Goal: Transaction & Acquisition: Purchase product/service

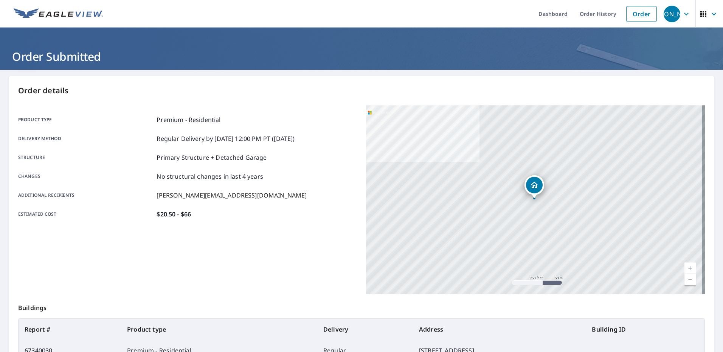
scroll to position [73, 0]
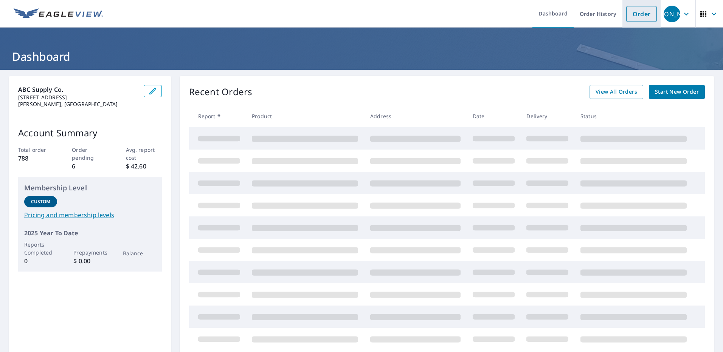
click at [638, 17] on link "Order" at bounding box center [641, 14] width 31 height 16
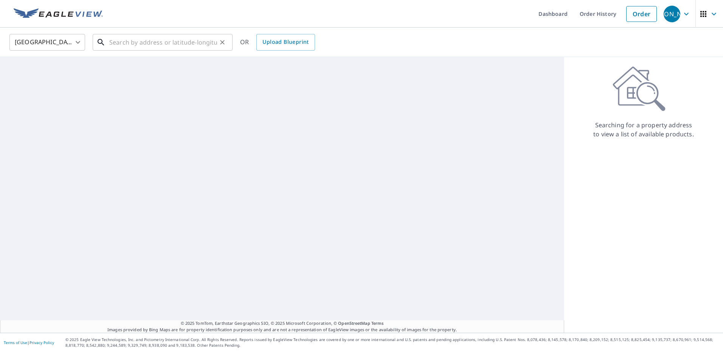
click at [119, 43] on input "text" at bounding box center [163, 42] width 108 height 21
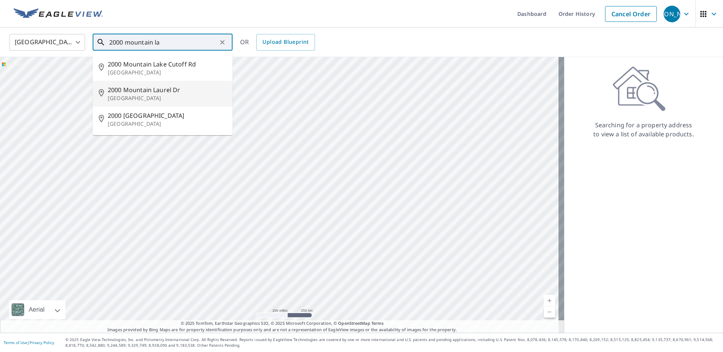
click at [154, 98] on p "Clayton, NC 27527" at bounding box center [167, 98] width 119 height 8
type input "2000 Mountain Laurel Dr Clayton, NC 27527"
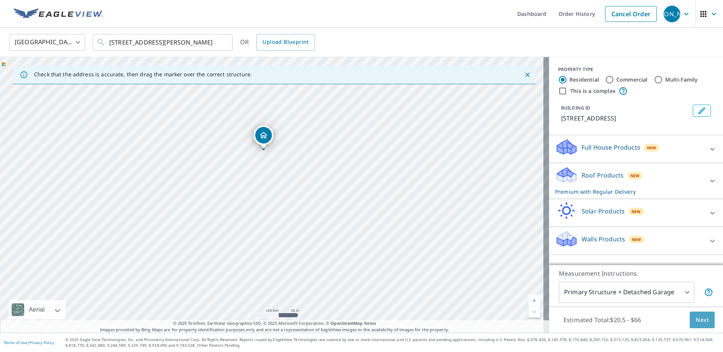
click at [703, 318] on button "Next" at bounding box center [701, 320] width 25 height 17
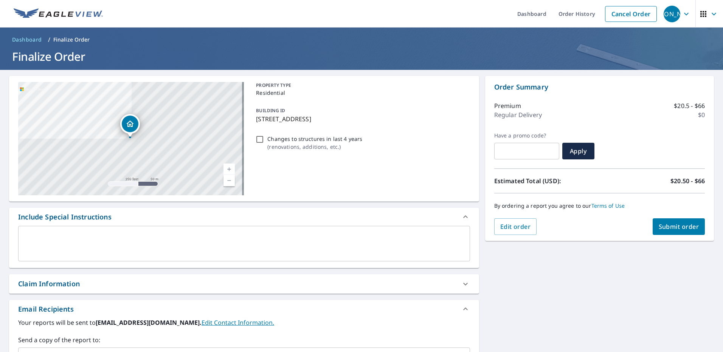
scroll to position [113, 0]
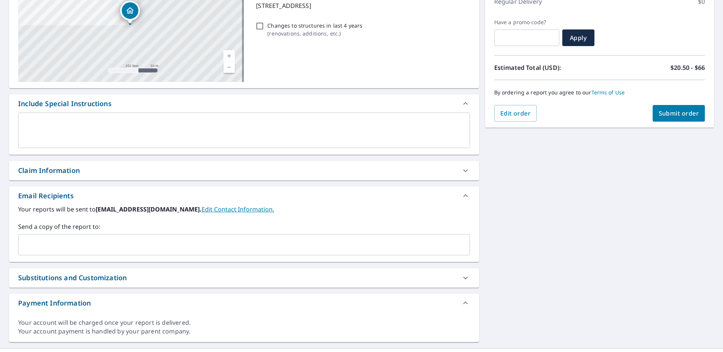
click at [166, 249] on input "text" at bounding box center [238, 245] width 433 height 14
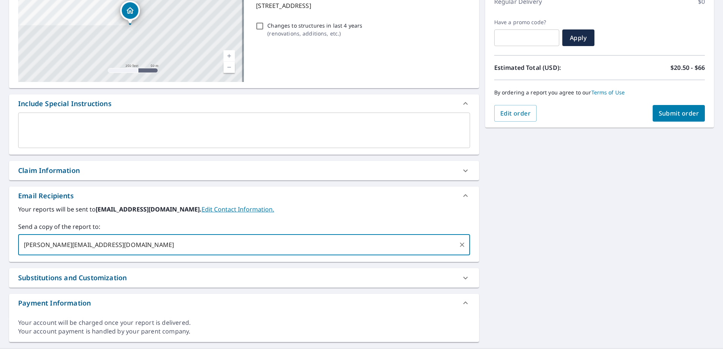
type input "[PERSON_NAME][EMAIL_ADDRESS][DOMAIN_NAME]"
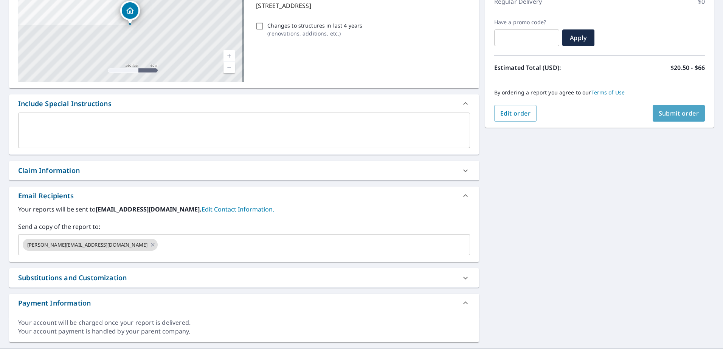
click at [673, 114] on span "Submit order" at bounding box center [678, 113] width 40 height 8
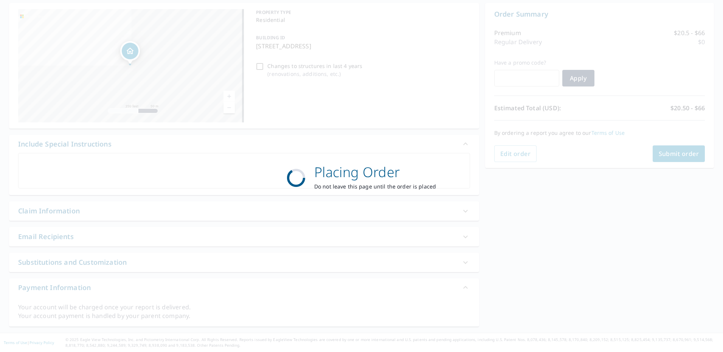
scroll to position [73, 0]
